Goal: Entertainment & Leisure: Consume media (video, audio)

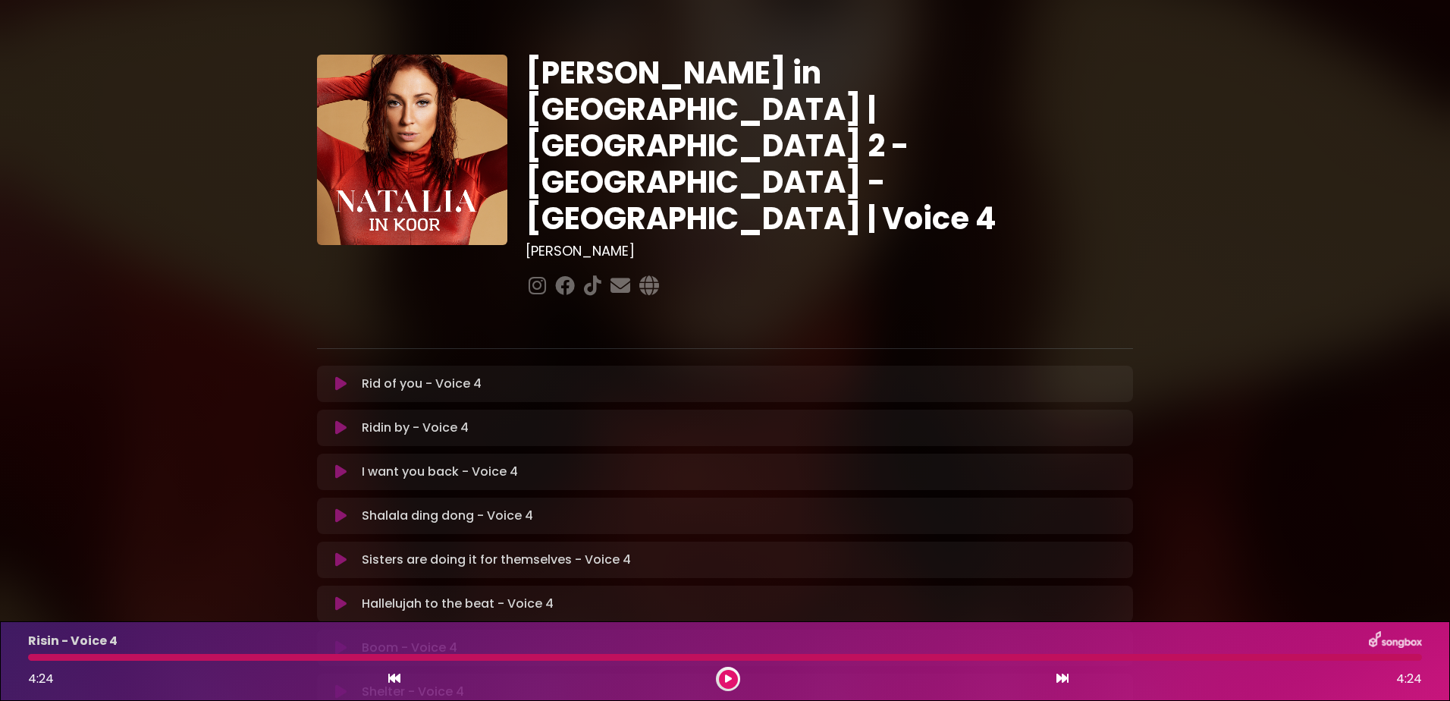
click at [338, 376] on icon at bounding box center [340, 383] width 11 height 15
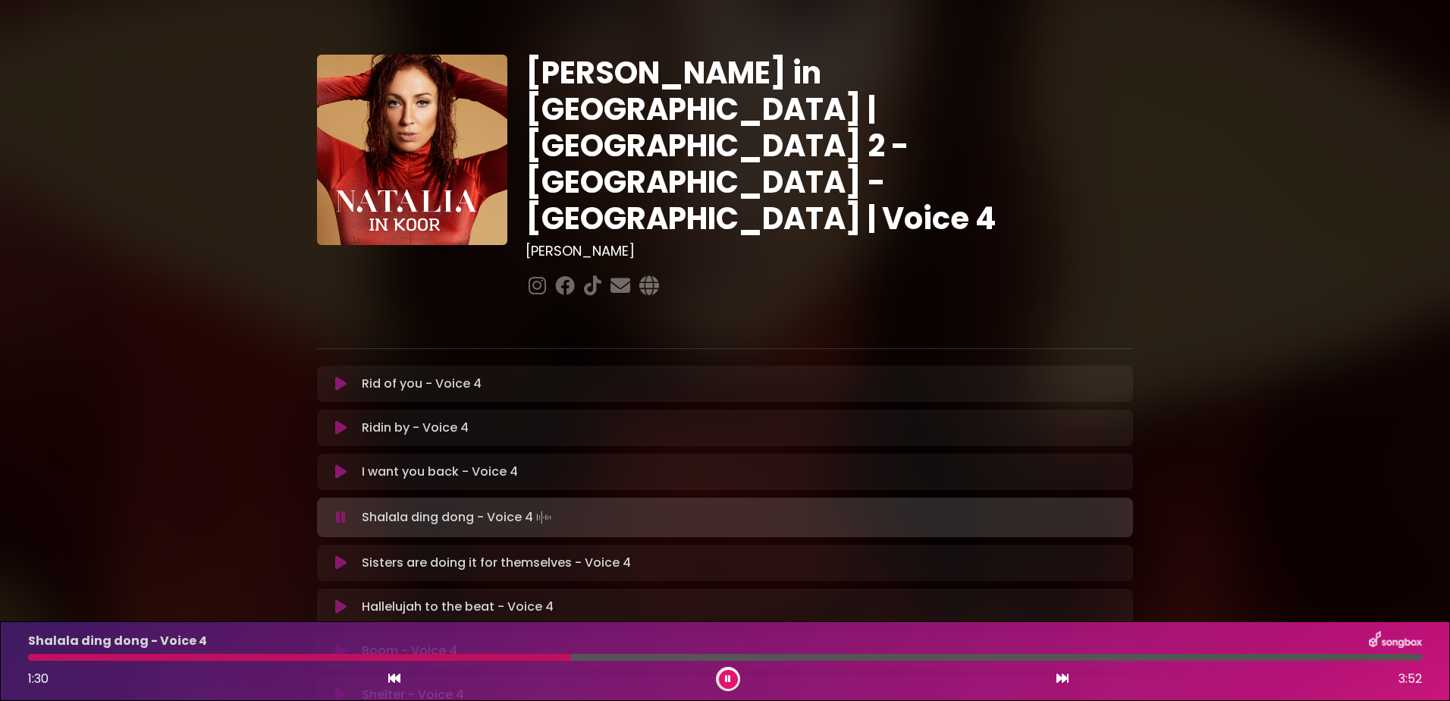
click at [339, 464] on icon at bounding box center [340, 471] width 11 height 15
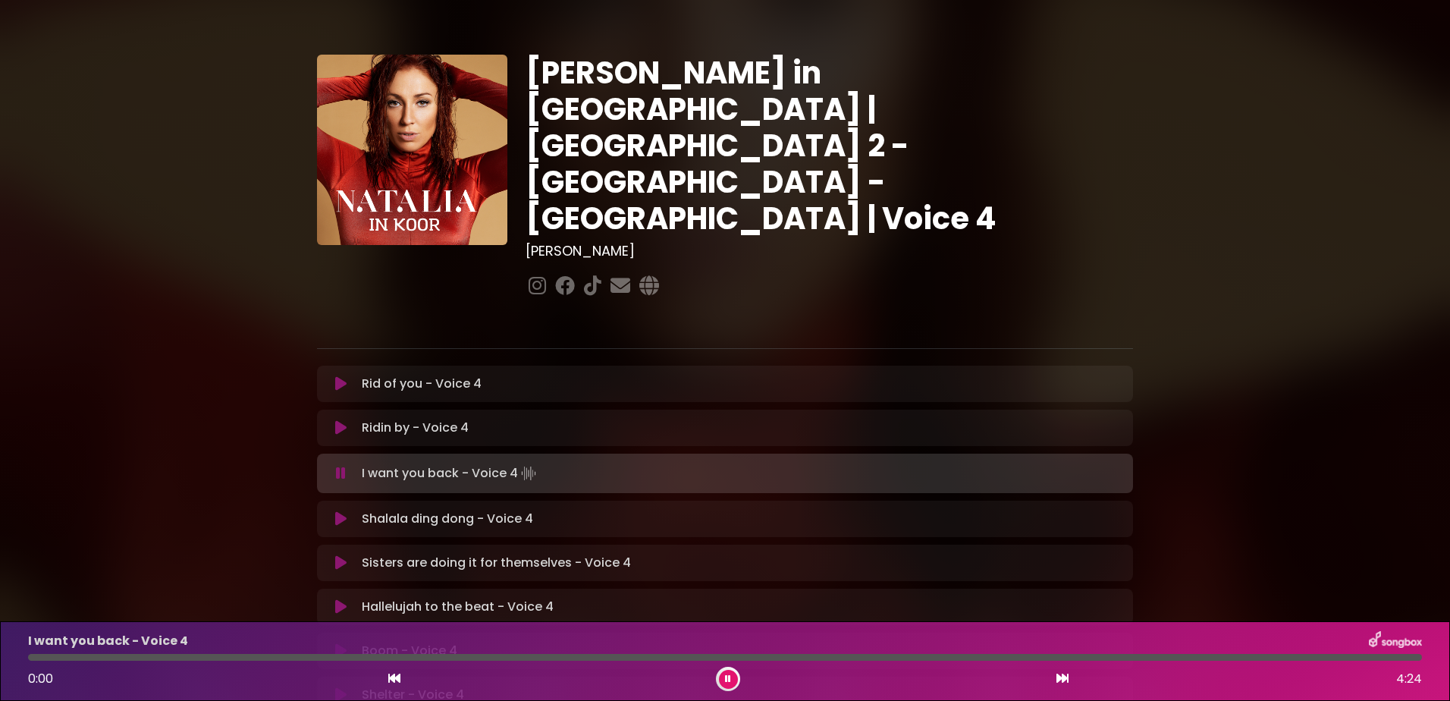
click at [341, 511] on icon at bounding box center [340, 518] width 11 height 15
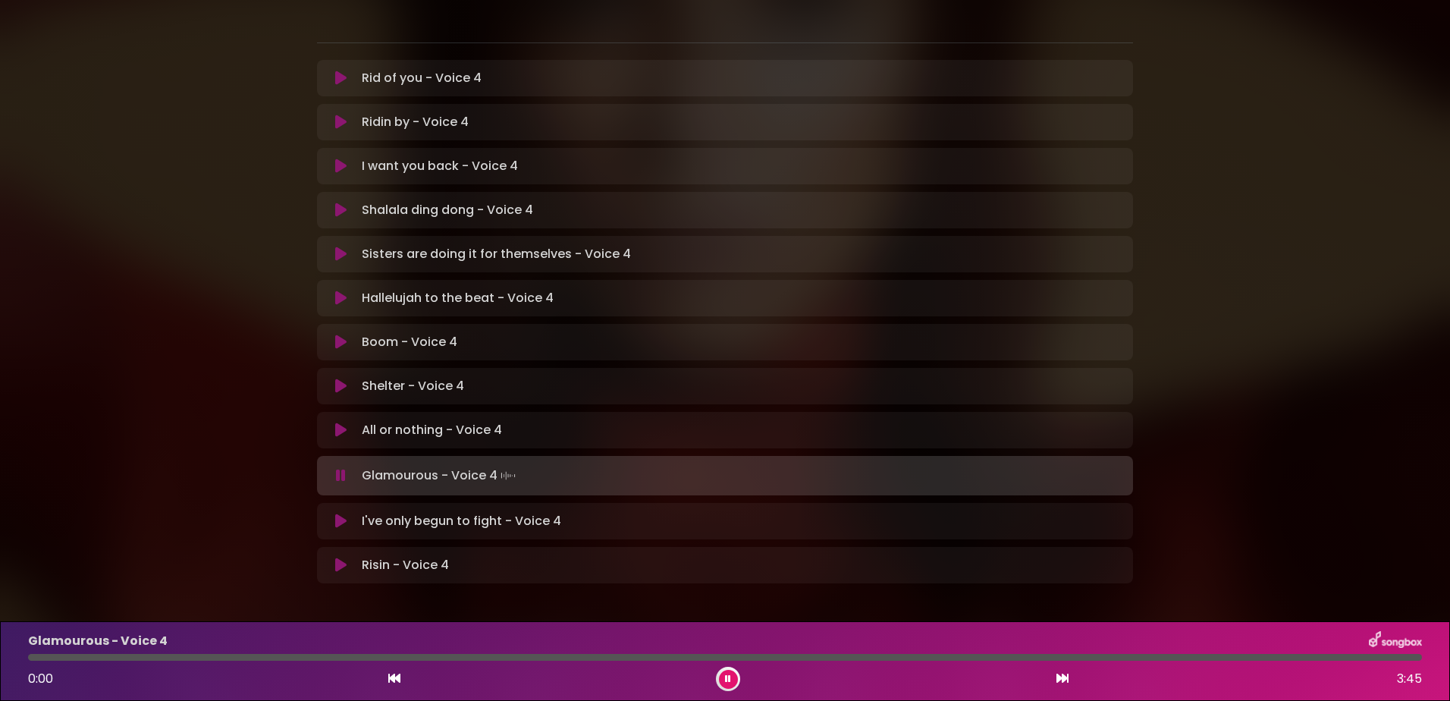
scroll to position [309, 0]
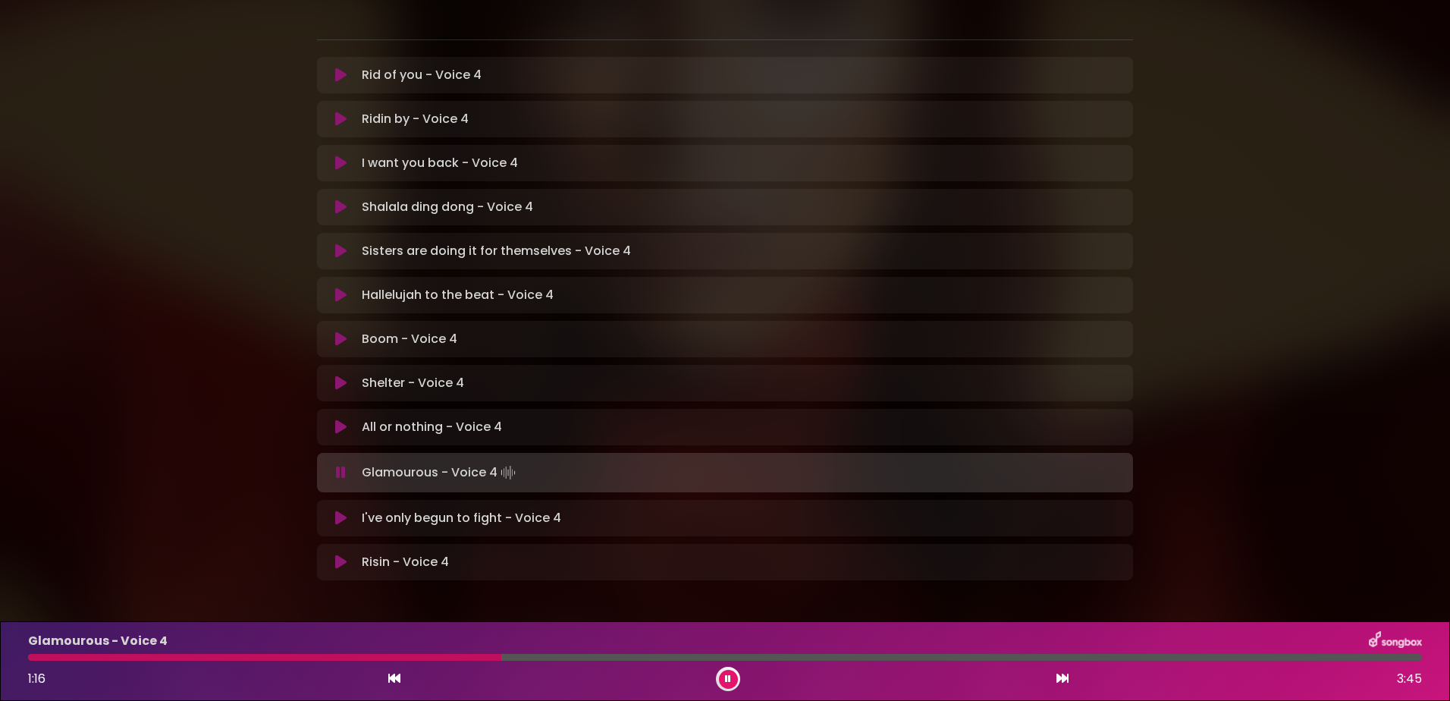
click at [350, 418] on div "All or nothing - Voice 4 Loading Track..." at bounding box center [725, 427] width 798 height 18
click at [341, 419] on icon at bounding box center [340, 426] width 11 height 15
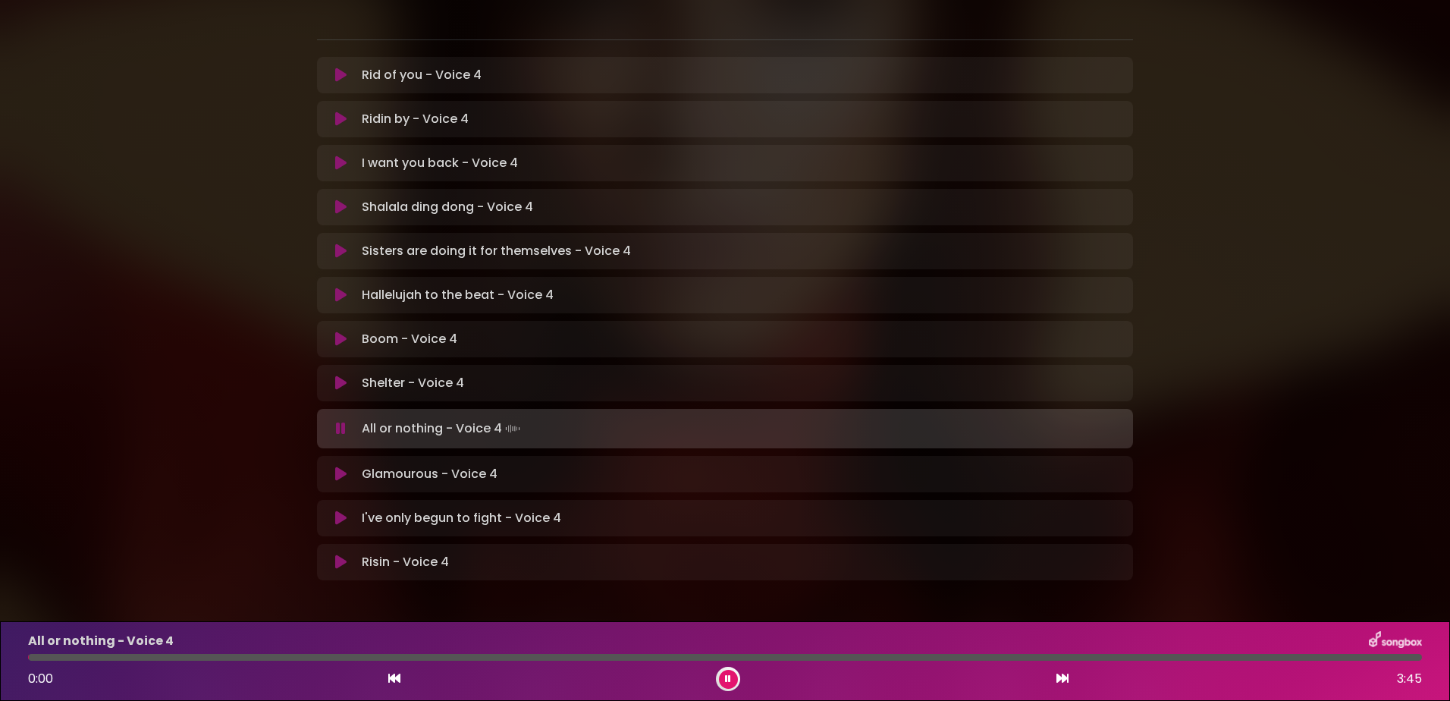
click at [334, 466] on button at bounding box center [341, 473] width 30 height 15
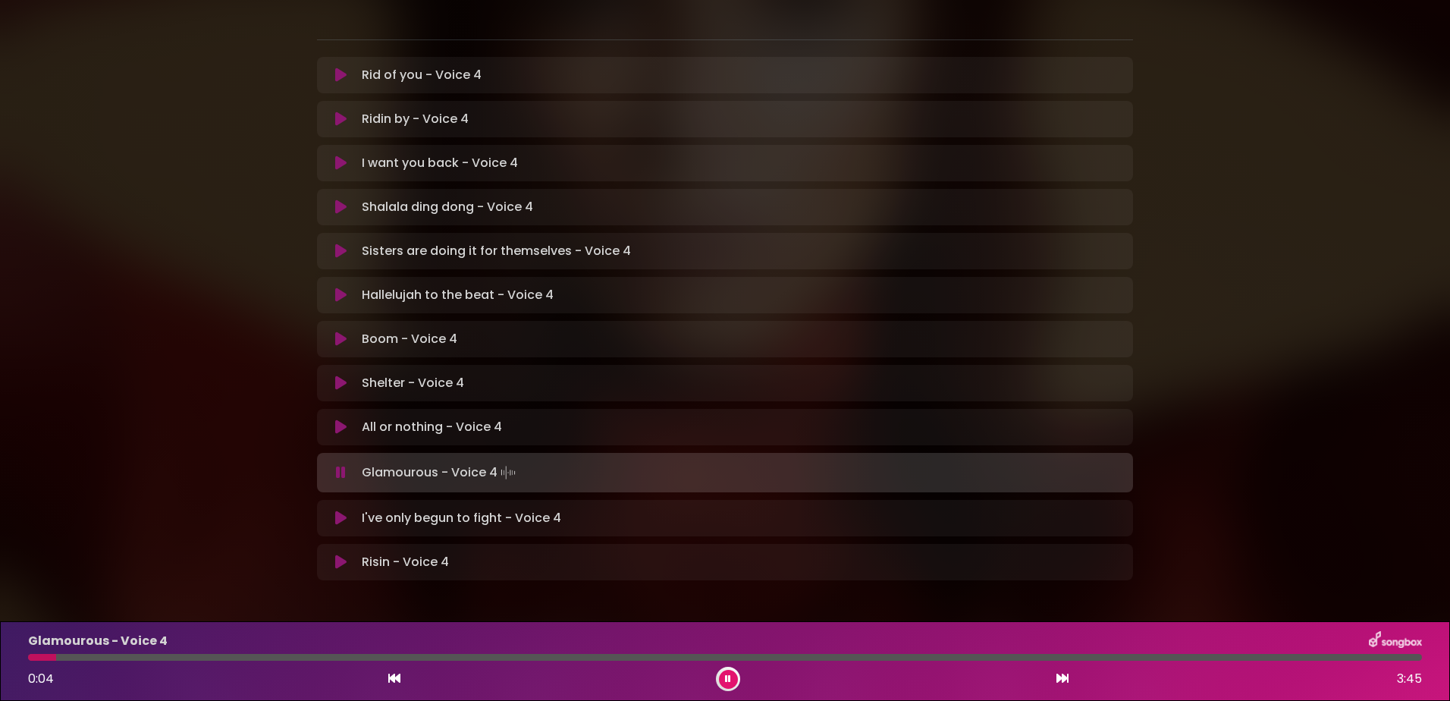
click at [1060, 676] on icon at bounding box center [1063, 678] width 12 height 12
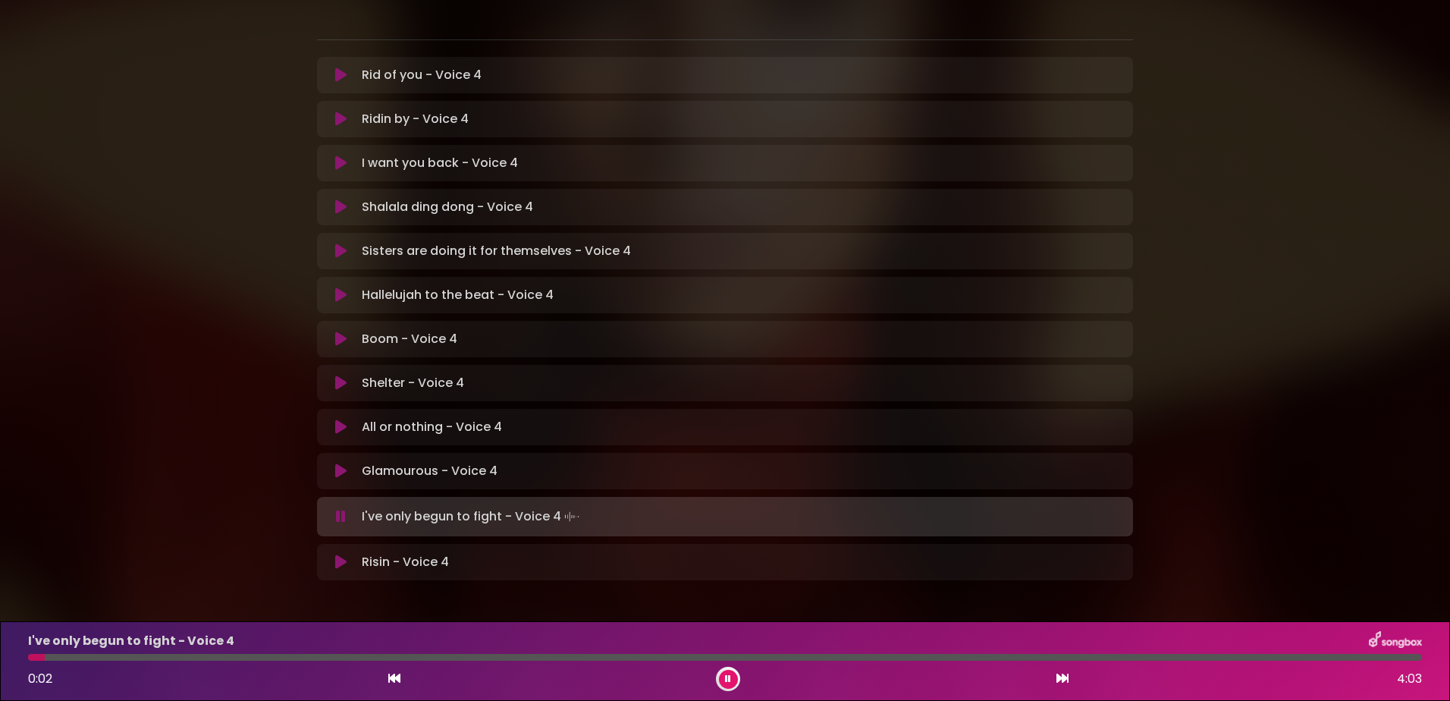
click at [338, 463] on icon at bounding box center [340, 470] width 11 height 15
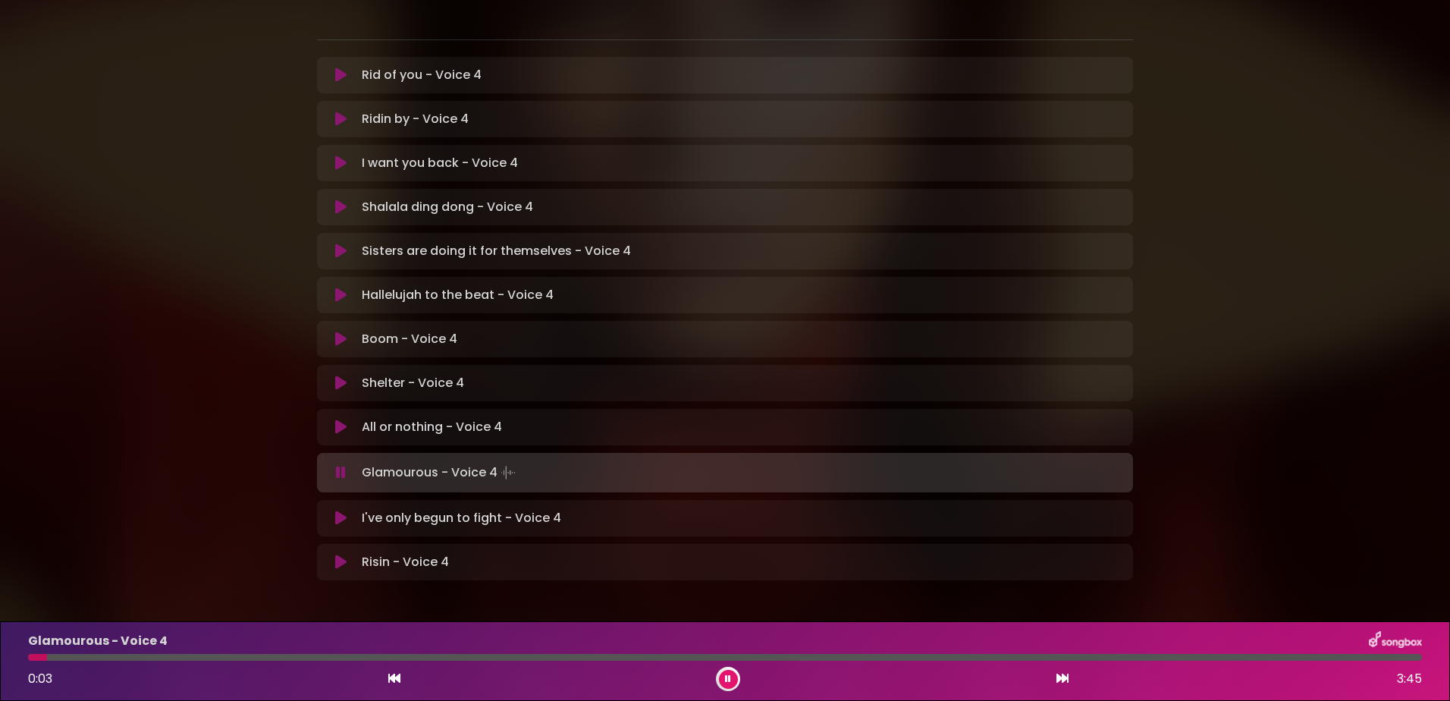
click at [901, 586] on div "[PERSON_NAME] in [GEOGRAPHIC_DATA] | [GEOGRAPHIC_DATA] 2 - [GEOGRAPHIC_DATA] - …" at bounding box center [725, 166] width 1450 height 951
click at [895, 534] on div "[PERSON_NAME] in [GEOGRAPHIC_DATA] | [GEOGRAPHIC_DATA] 2 - [GEOGRAPHIC_DATA] - …" at bounding box center [725, 157] width 816 height 897
click at [953, 669] on div "0:12 3:45" at bounding box center [725, 679] width 1412 height 24
click at [1072, 544] on div "Risin - Voice 4 Loading Track... Name Email" at bounding box center [725, 562] width 816 height 36
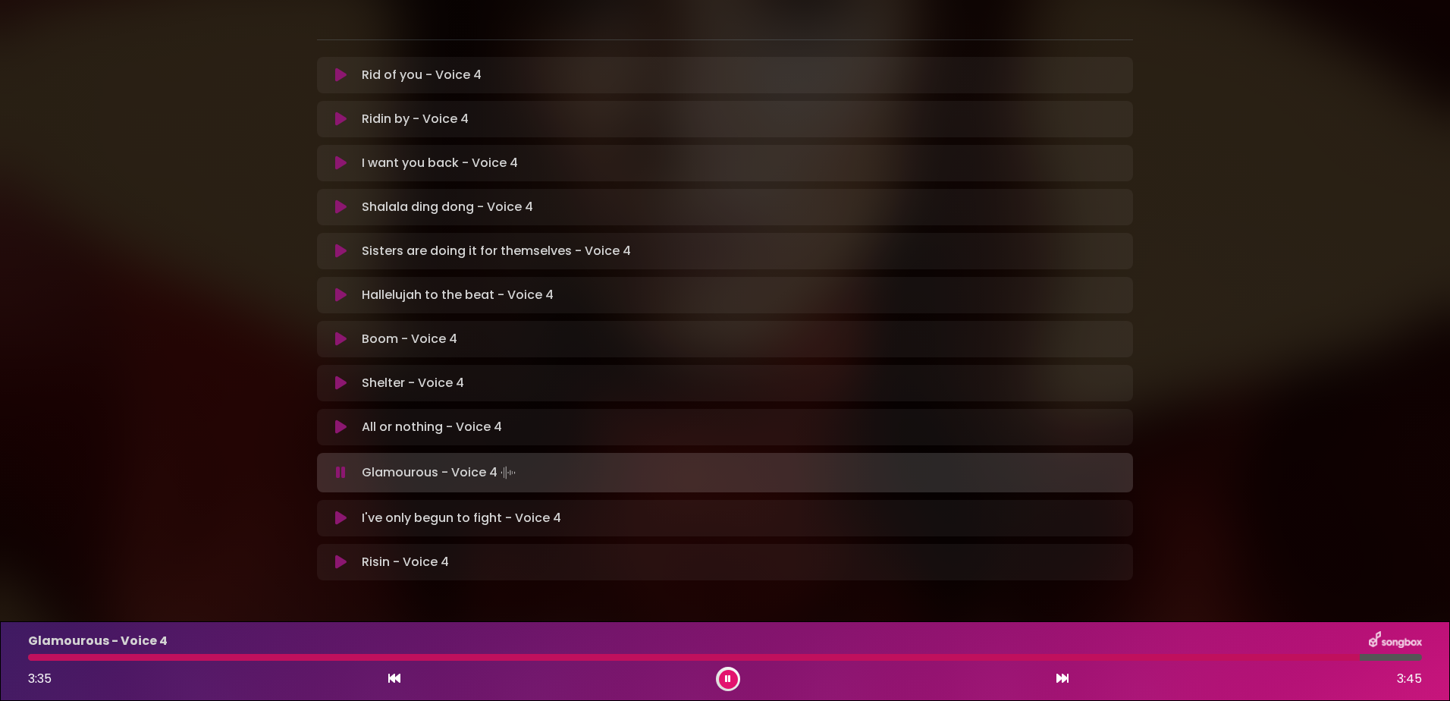
click at [344, 510] on icon at bounding box center [340, 517] width 11 height 15
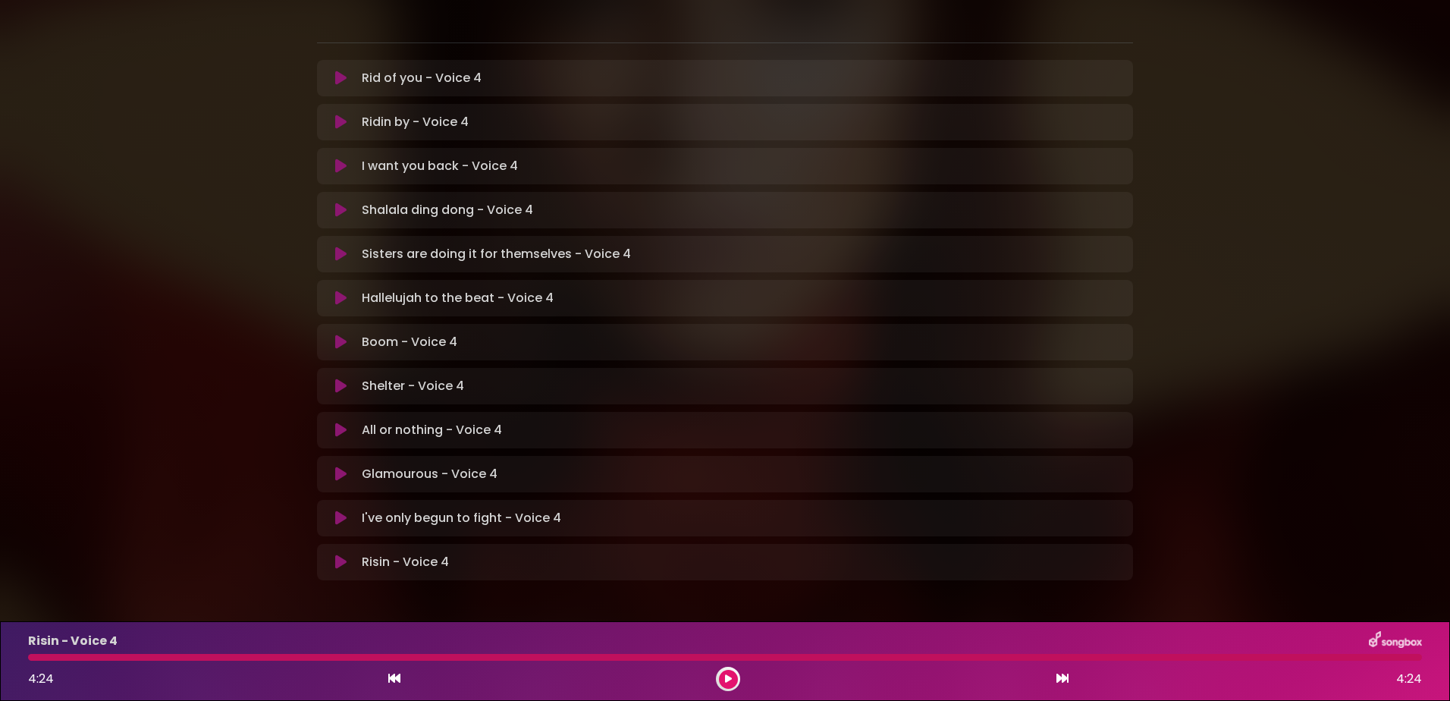
scroll to position [0, 0]
